Goal: Task Accomplishment & Management: Manage account settings

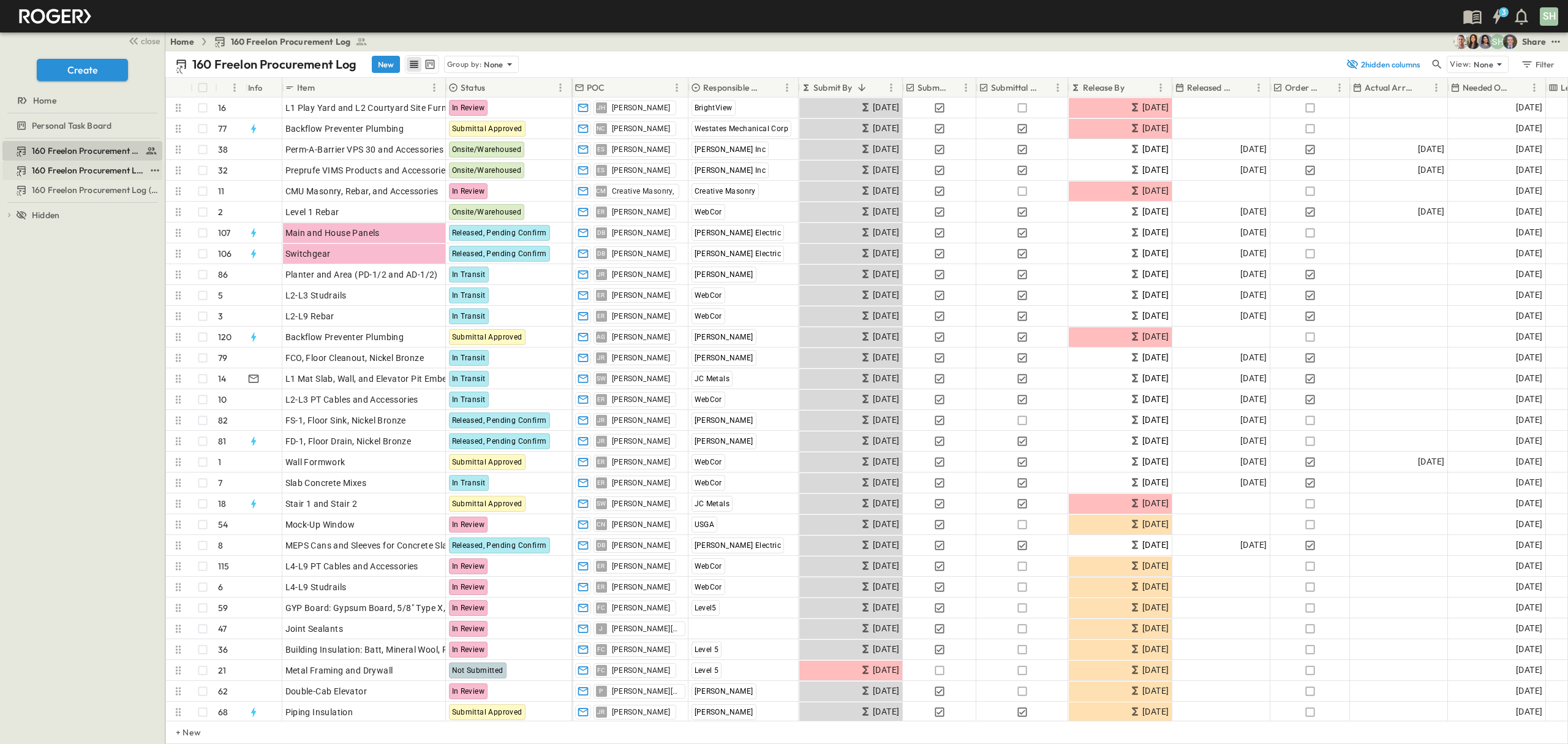
click at [105, 177] on link "160 Freelon Procurement Log (Copy)" at bounding box center [74, 170] width 143 height 17
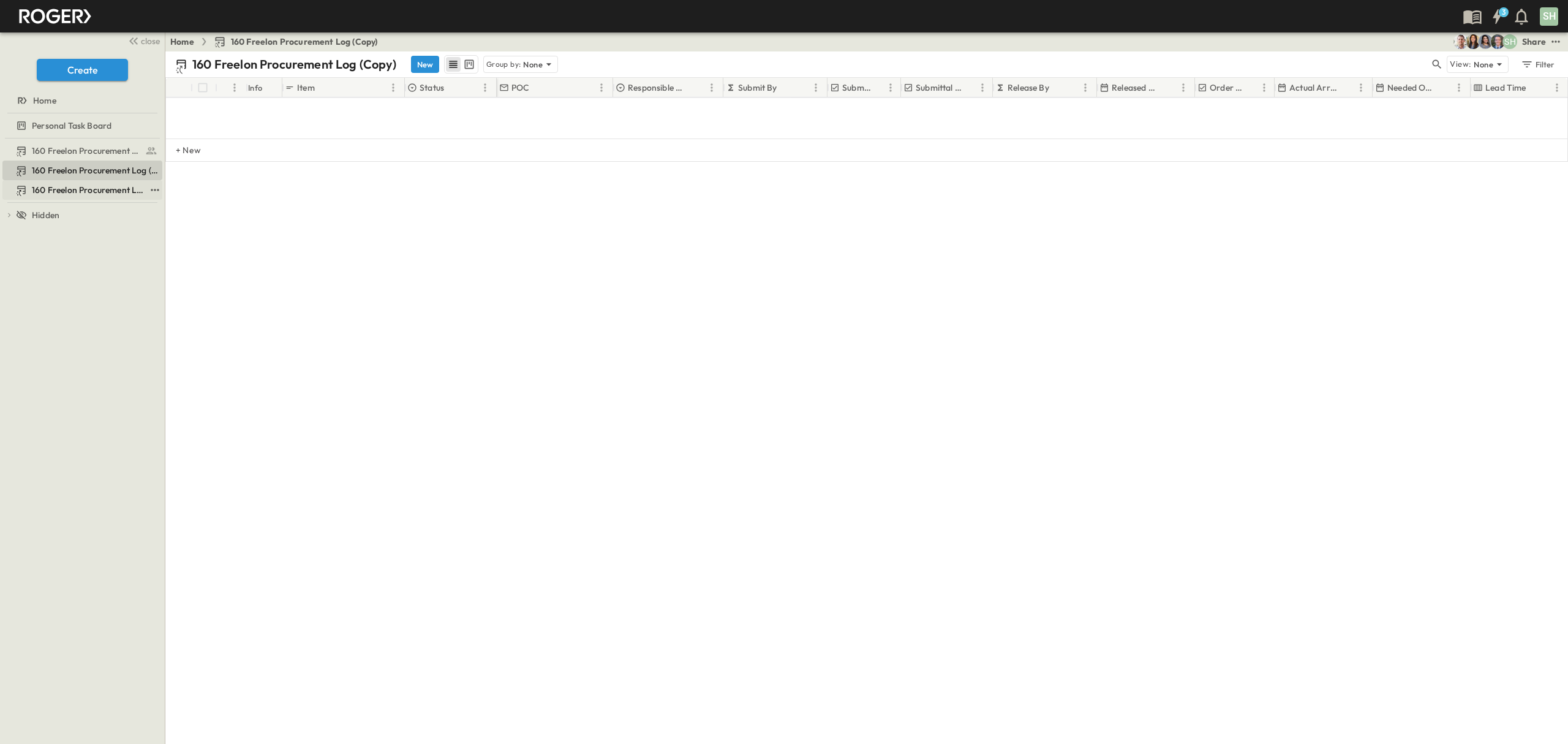
click at [108, 194] on span "160 Freelon Procurement Log (Copy)" at bounding box center [89, 189] width 113 height 12
drag, startPoint x: 108, startPoint y: 194, endPoint x: 152, endPoint y: 190, distance: 44.2
click at [152, 190] on icon "test" at bounding box center [154, 189] width 8 height 2
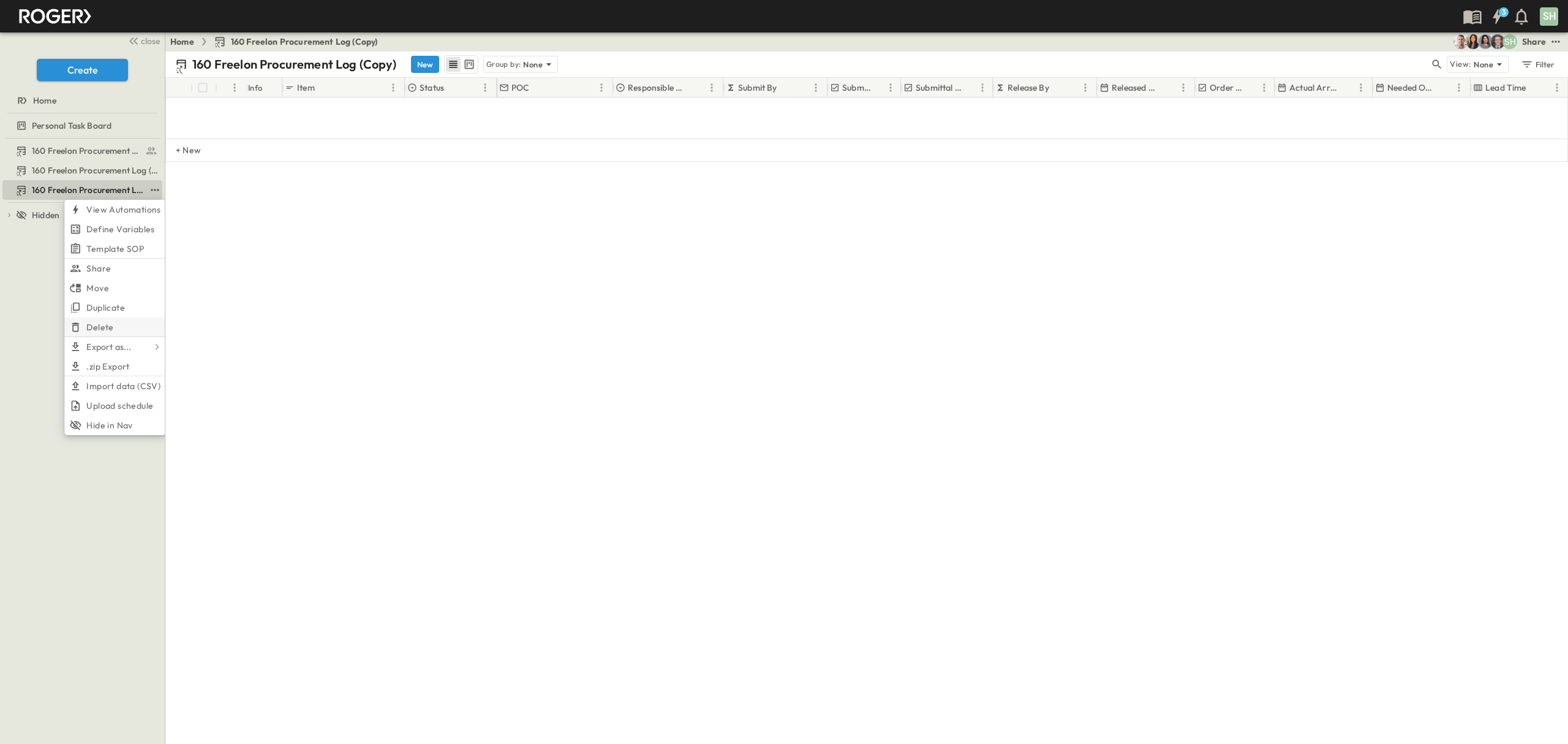
click at [99, 326] on span "Delete" at bounding box center [100, 327] width 27 height 12
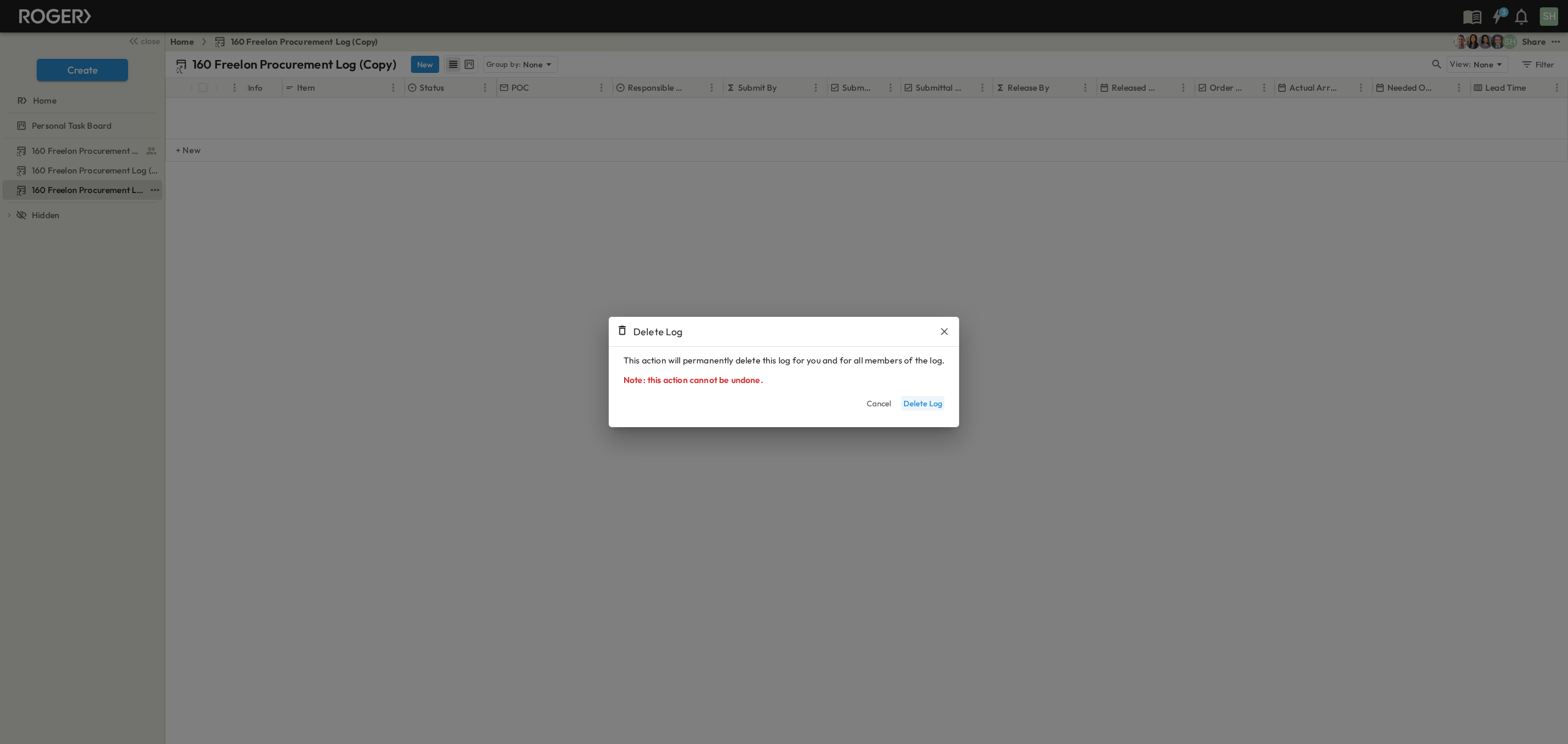
click at [932, 410] on button "Delete Log" at bounding box center [923, 403] width 43 height 15
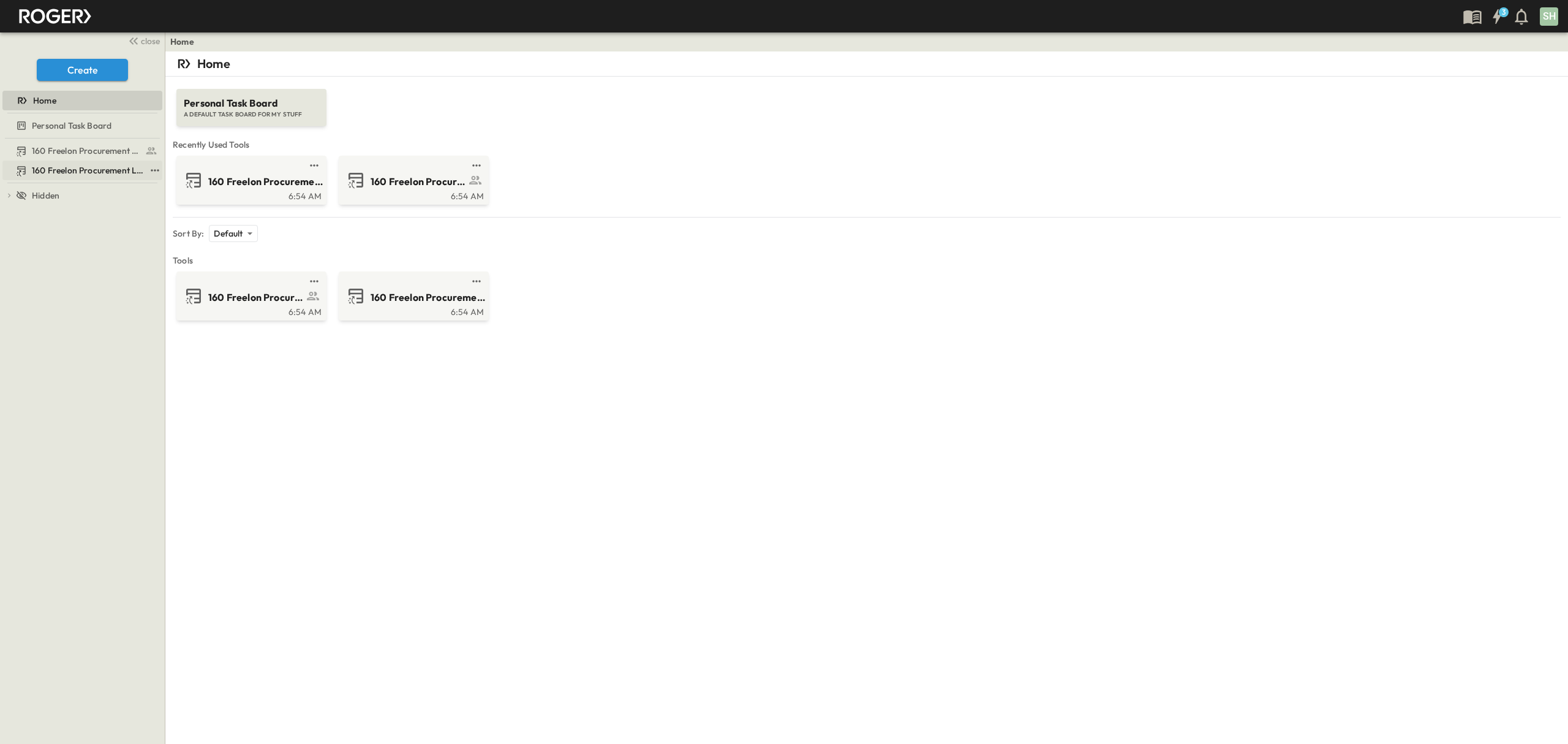
click at [91, 172] on span "160 Freelon Procurement Log (Copy)" at bounding box center [89, 170] width 113 height 12
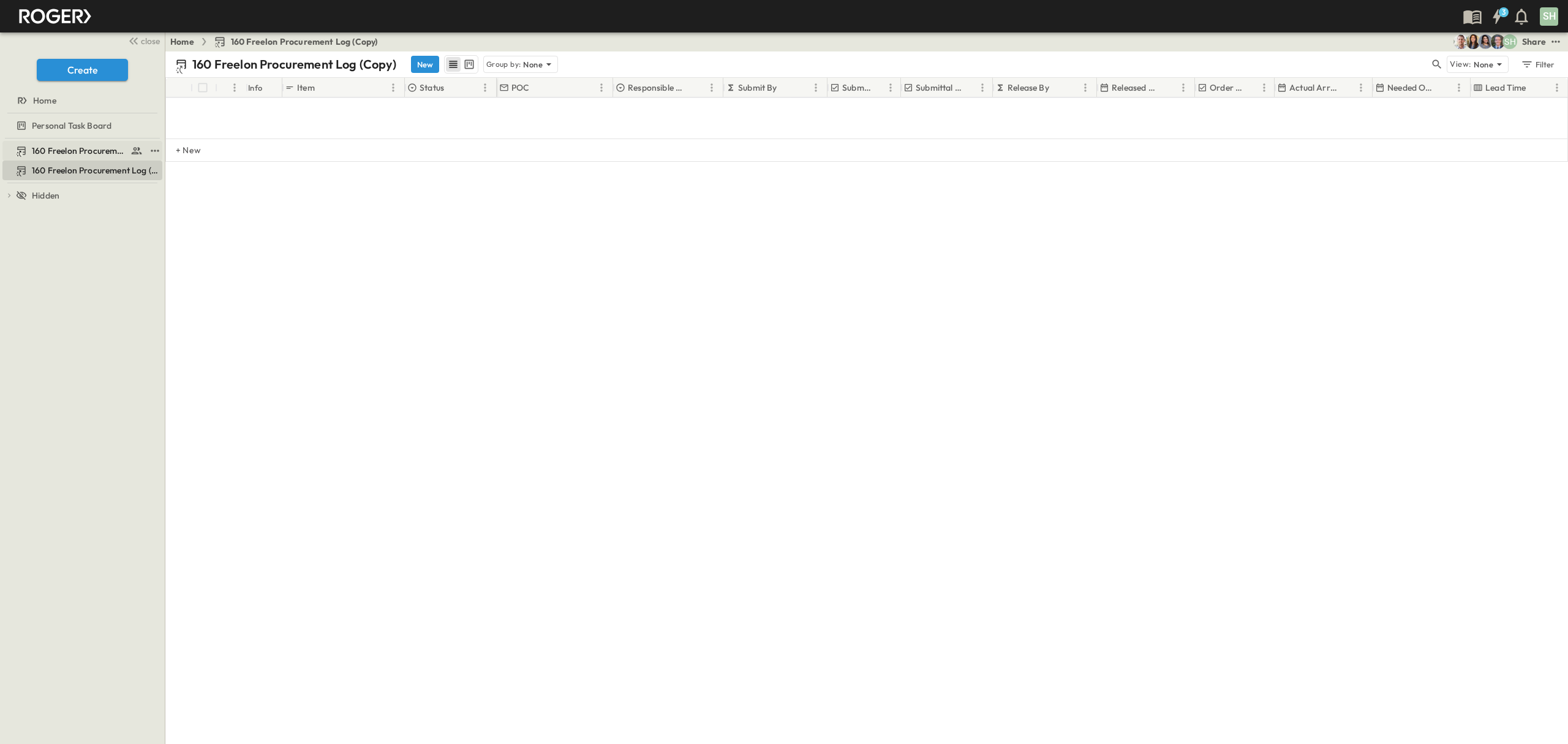
click at [97, 154] on span "160 Freelon Procurement Log" at bounding box center [79, 151] width 94 height 12
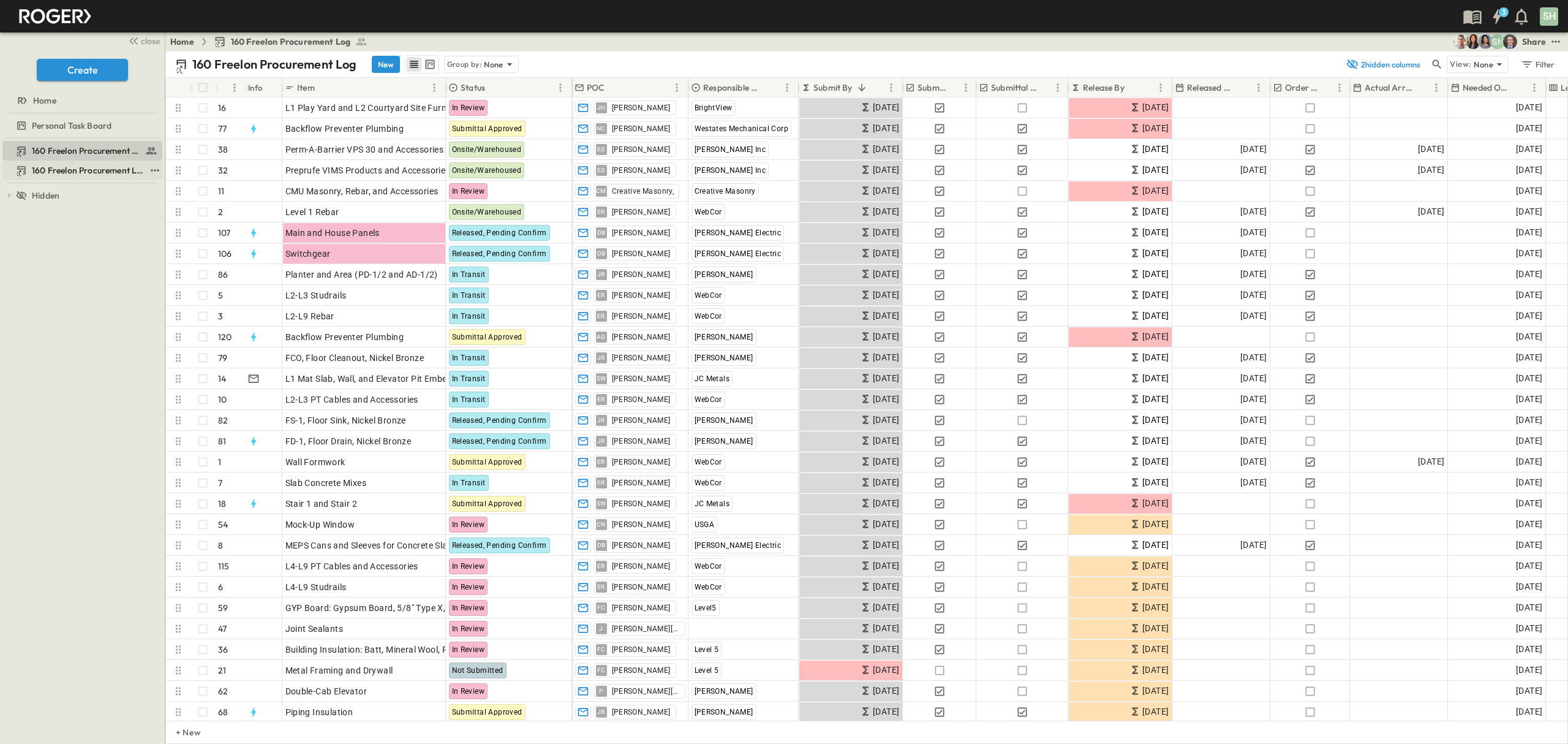
click at [114, 170] on span "160 Freelon Procurement Log (Copy)" at bounding box center [89, 170] width 113 height 12
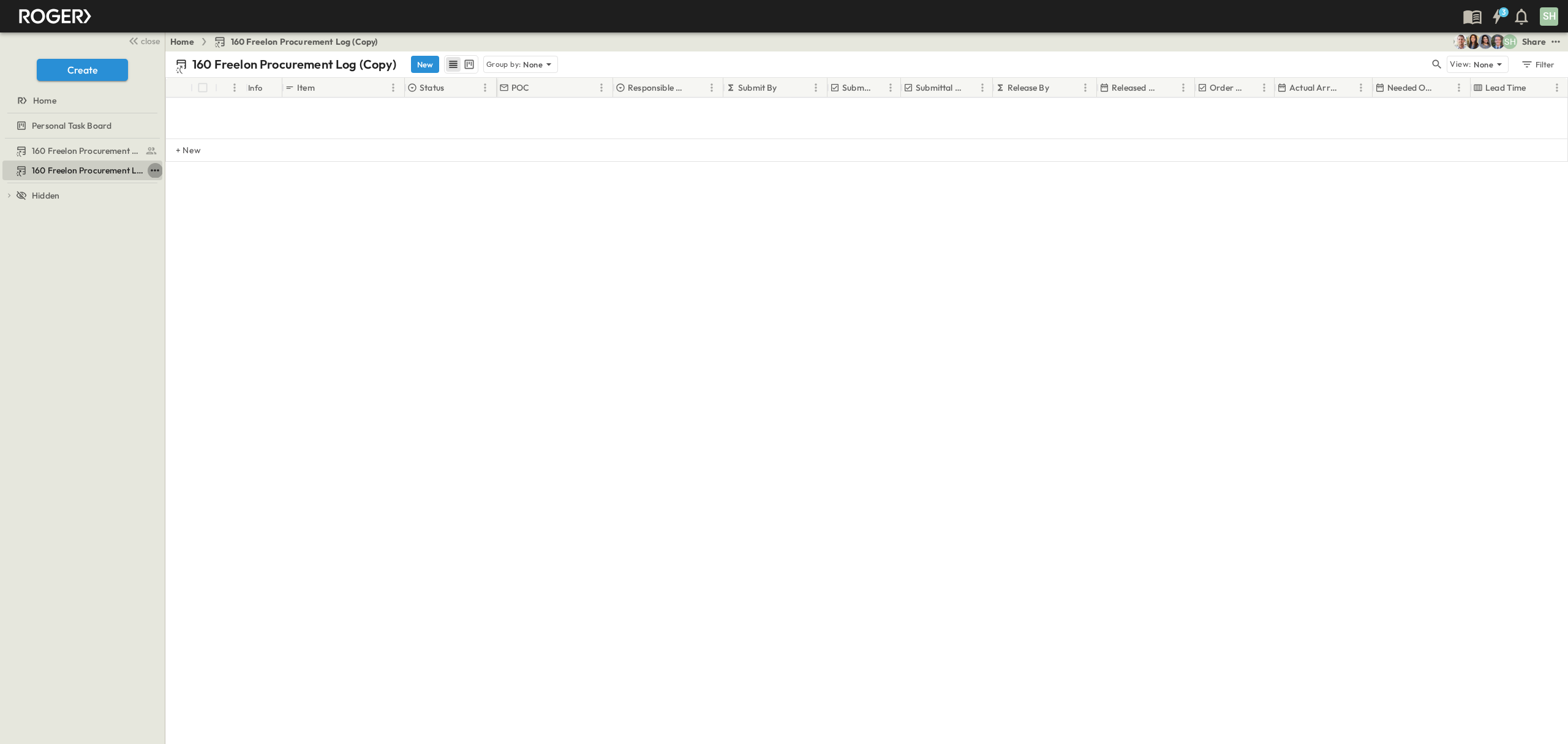
click at [155, 172] on icon "test" at bounding box center [154, 170] width 12 height 12
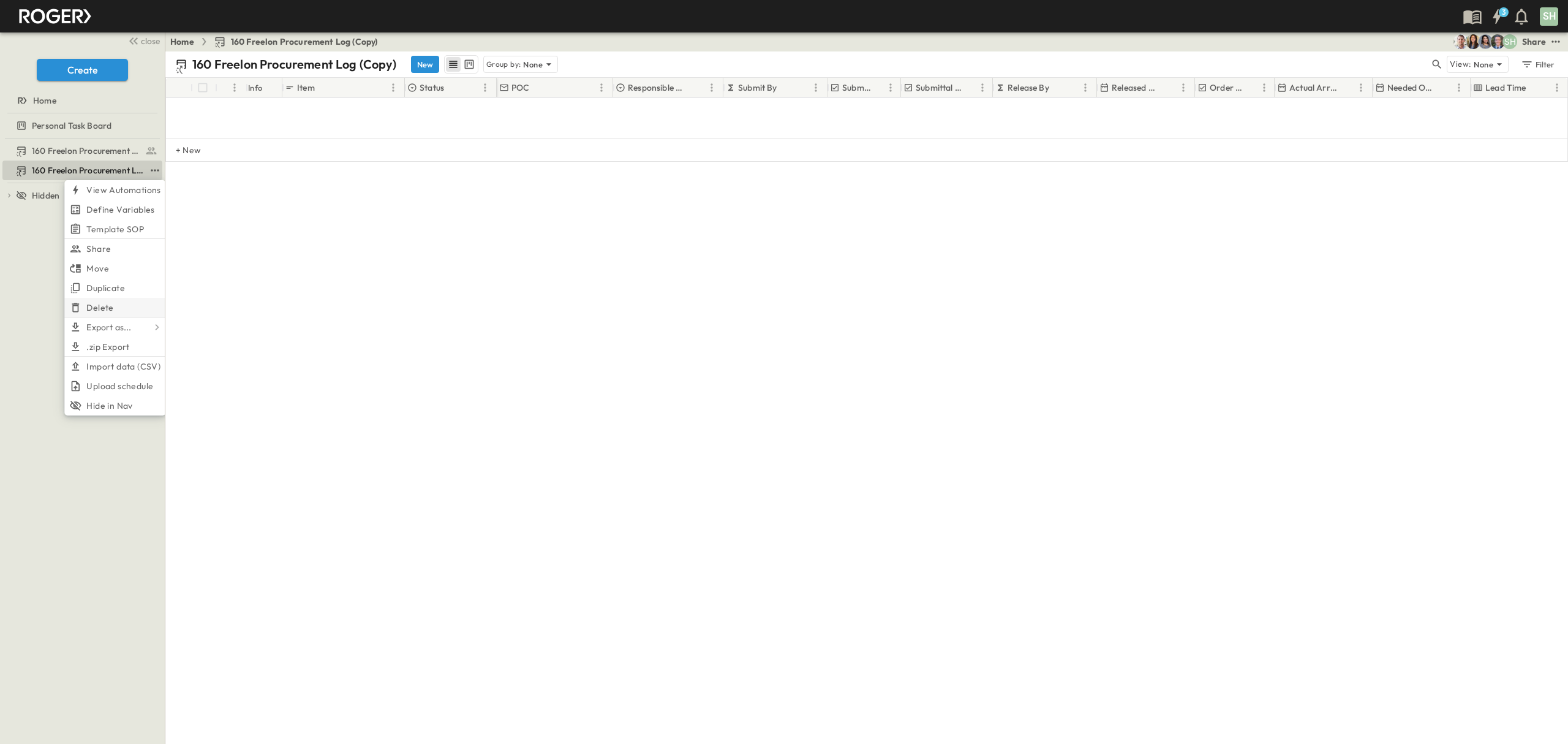
click at [106, 310] on span "Delete" at bounding box center [100, 307] width 27 height 12
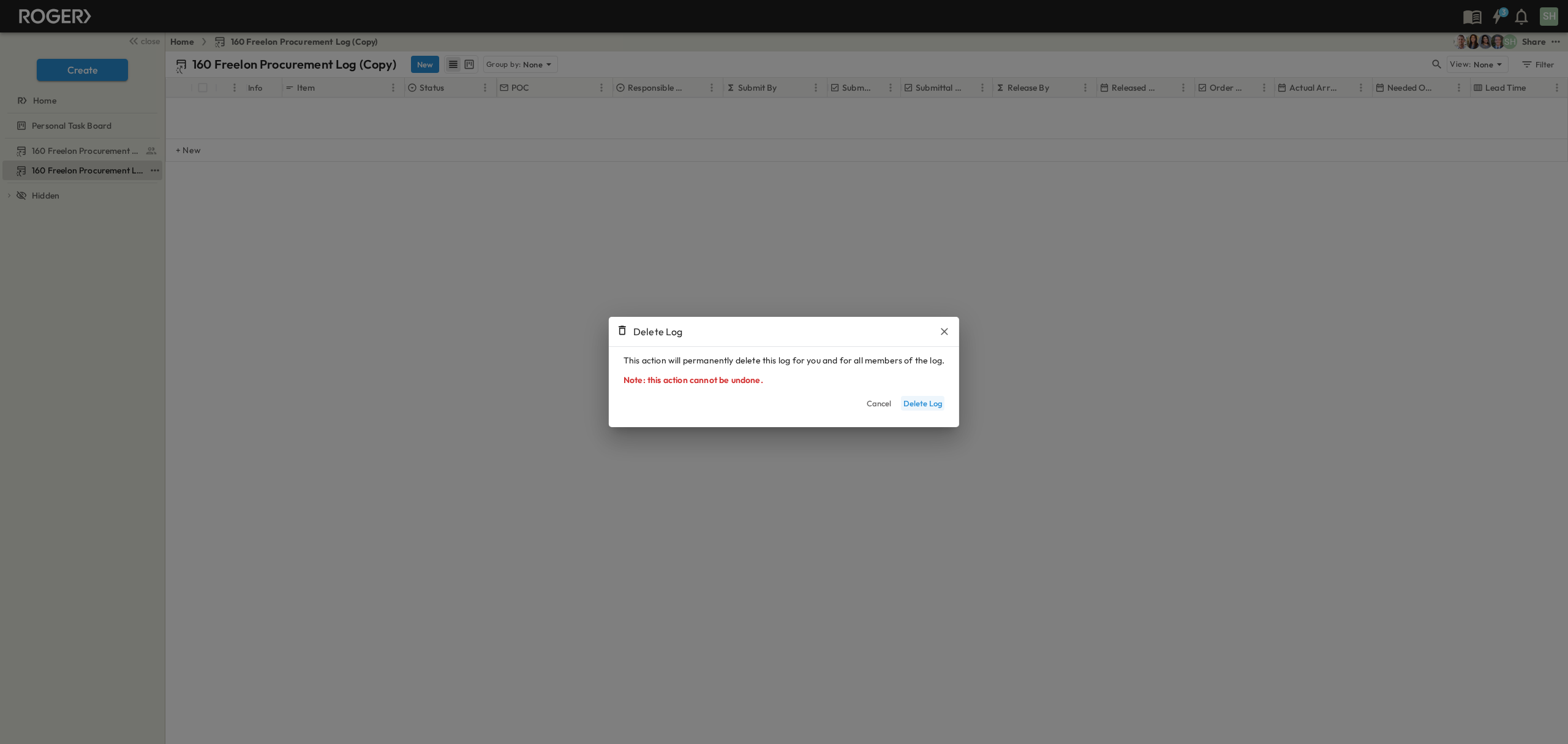
click at [907, 405] on button "Delete Log" at bounding box center [923, 403] width 43 height 15
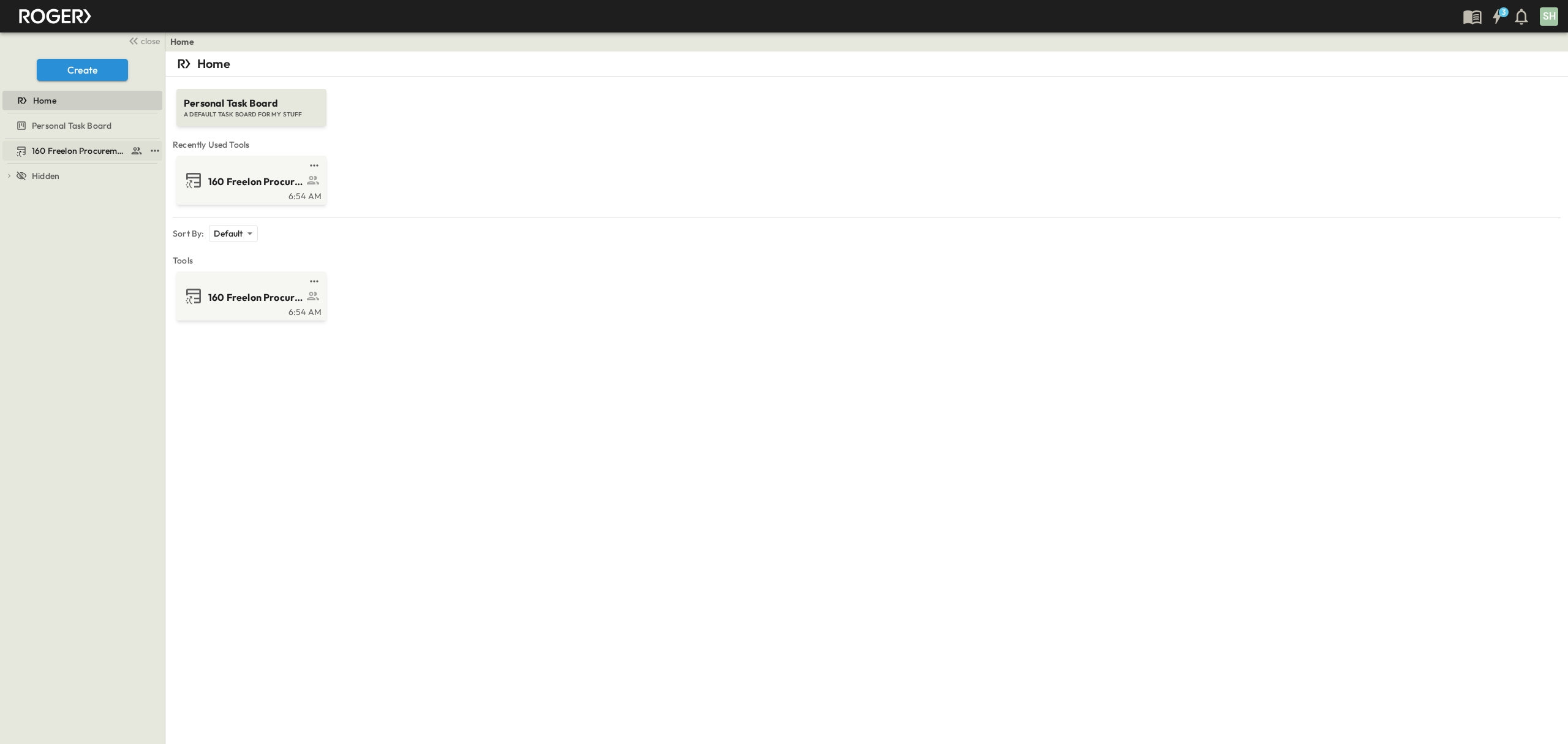
click at [89, 147] on span "160 Freelon Procurement Log" at bounding box center [79, 151] width 94 height 12
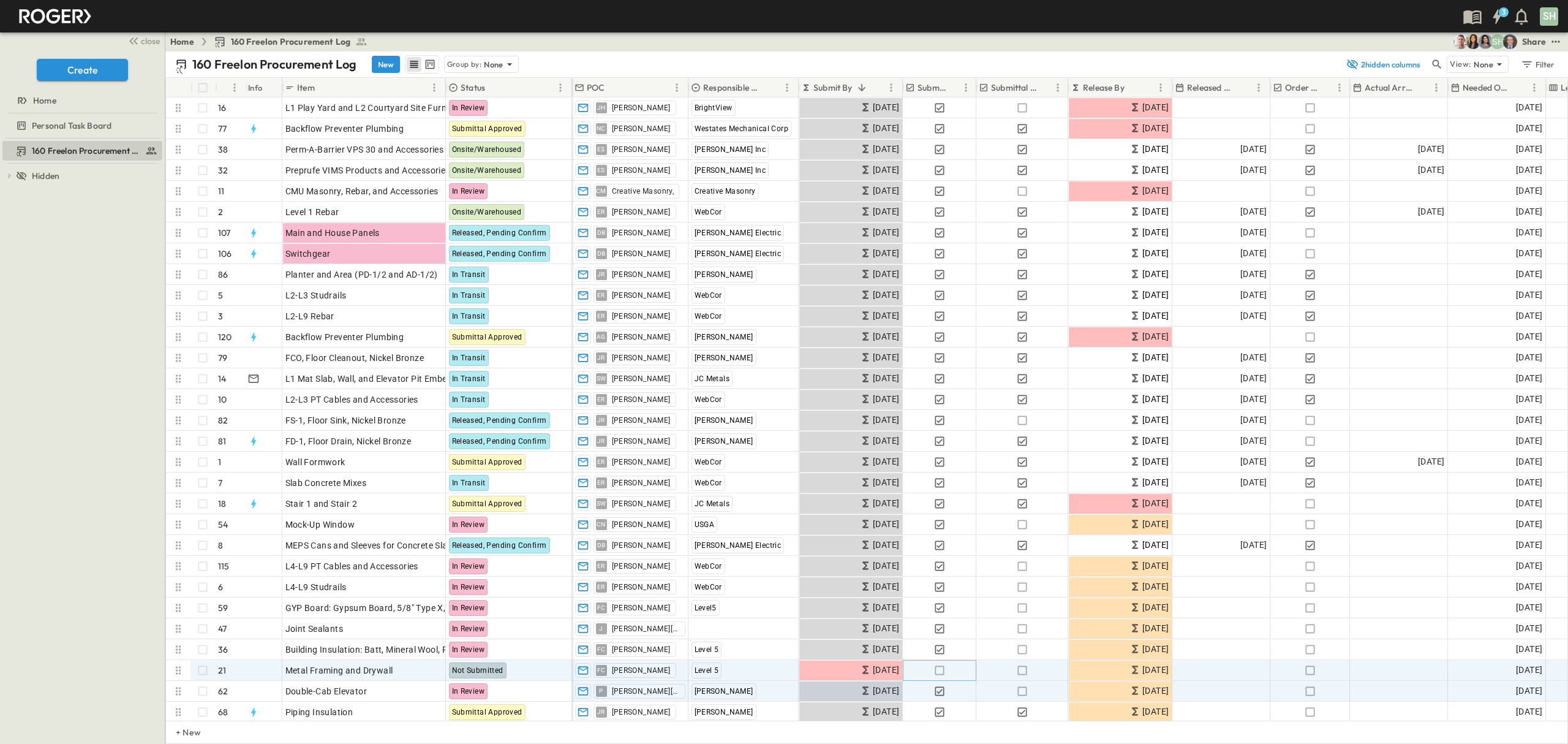
click at [936, 667] on icon "button" at bounding box center [940, 671] width 9 height 9
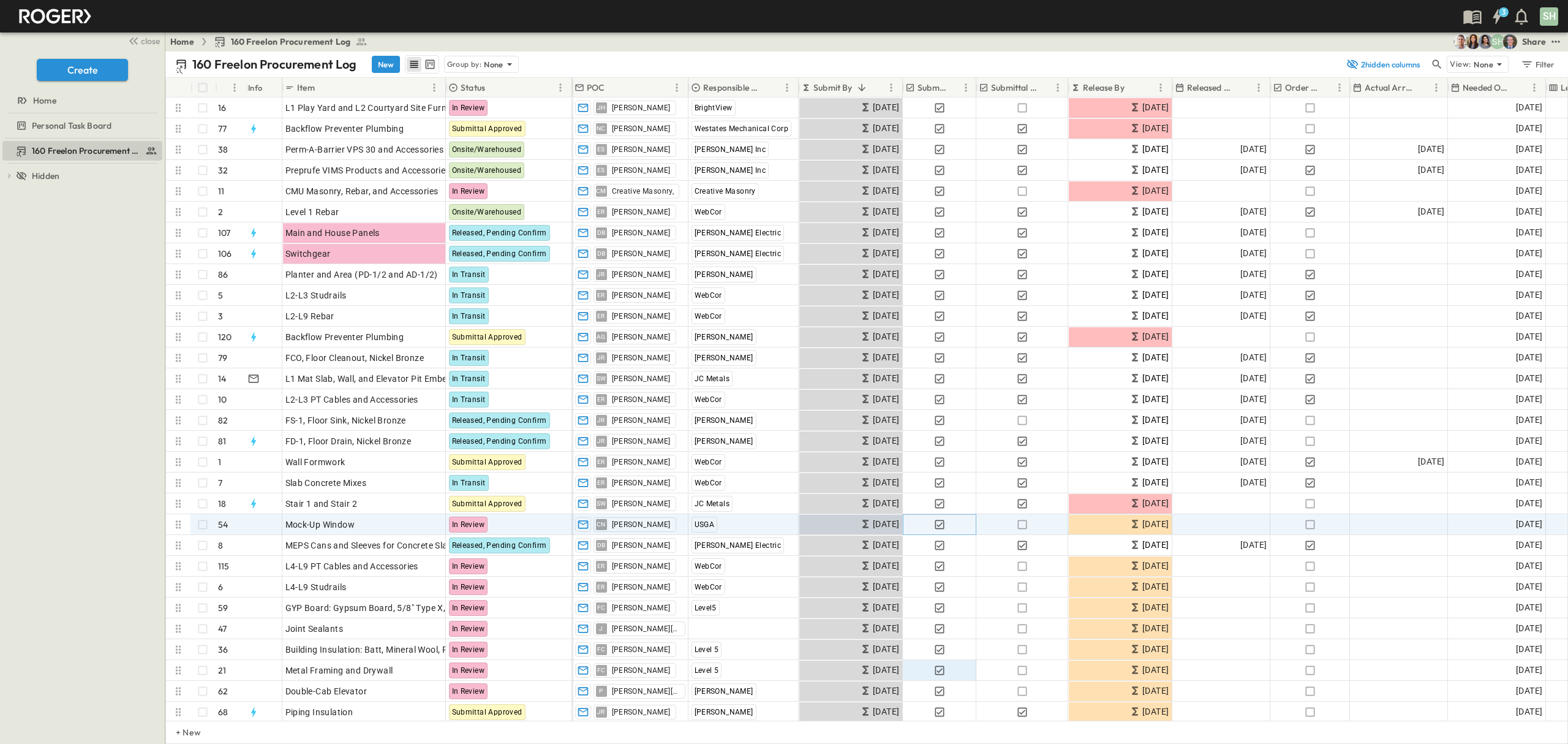
click at [941, 526] on icon "button" at bounding box center [939, 524] width 12 height 12
